Goal: Task Accomplishment & Management: Complete application form

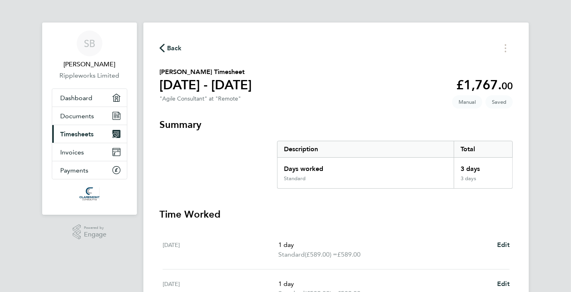
click at [164, 48] on icon "button" at bounding box center [161, 48] width 5 height 8
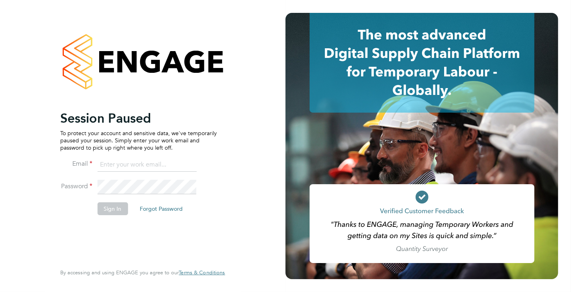
click at [145, 160] on input at bounding box center [146, 164] width 99 height 14
click at [135, 163] on input at bounding box center [146, 164] width 99 height 14
click at [246, 185] on div "Session Paused To protect your account and sensitive data, we've temporarily pa…" at bounding box center [143, 146] width 286 height 292
click at [155, 161] on input at bounding box center [146, 164] width 99 height 14
click at [134, 166] on input at bounding box center [146, 164] width 99 height 14
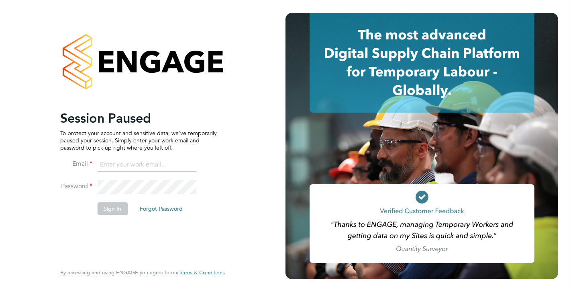
click at [143, 166] on input at bounding box center [146, 164] width 99 height 14
click at [159, 163] on input at bounding box center [146, 164] width 99 height 14
type input "[EMAIL_ADDRESS][PERSON_NAME][DOMAIN_NAME]"
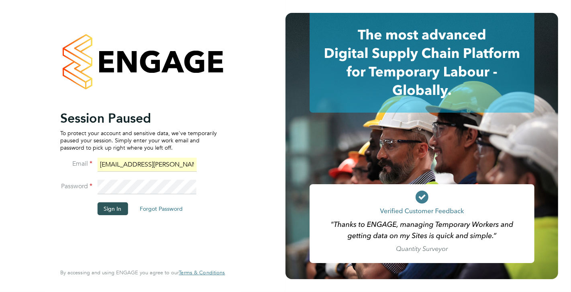
click at [120, 204] on button "Sign In" at bounding box center [112, 208] width 31 height 13
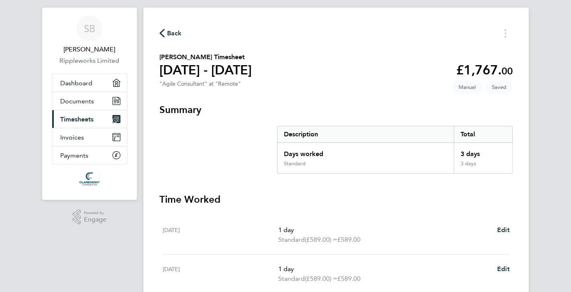
scroll to position [11, 0]
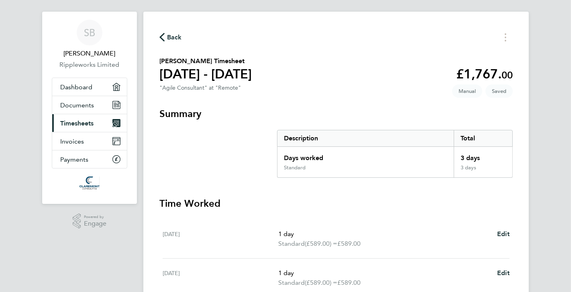
click at [176, 37] on span "Back" at bounding box center [174, 38] width 15 height 10
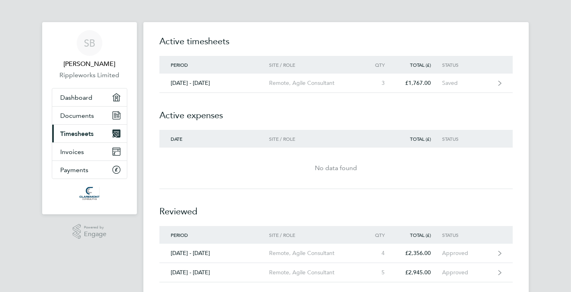
scroll to position [18, 0]
